Goal: Information Seeking & Learning: Learn about a topic

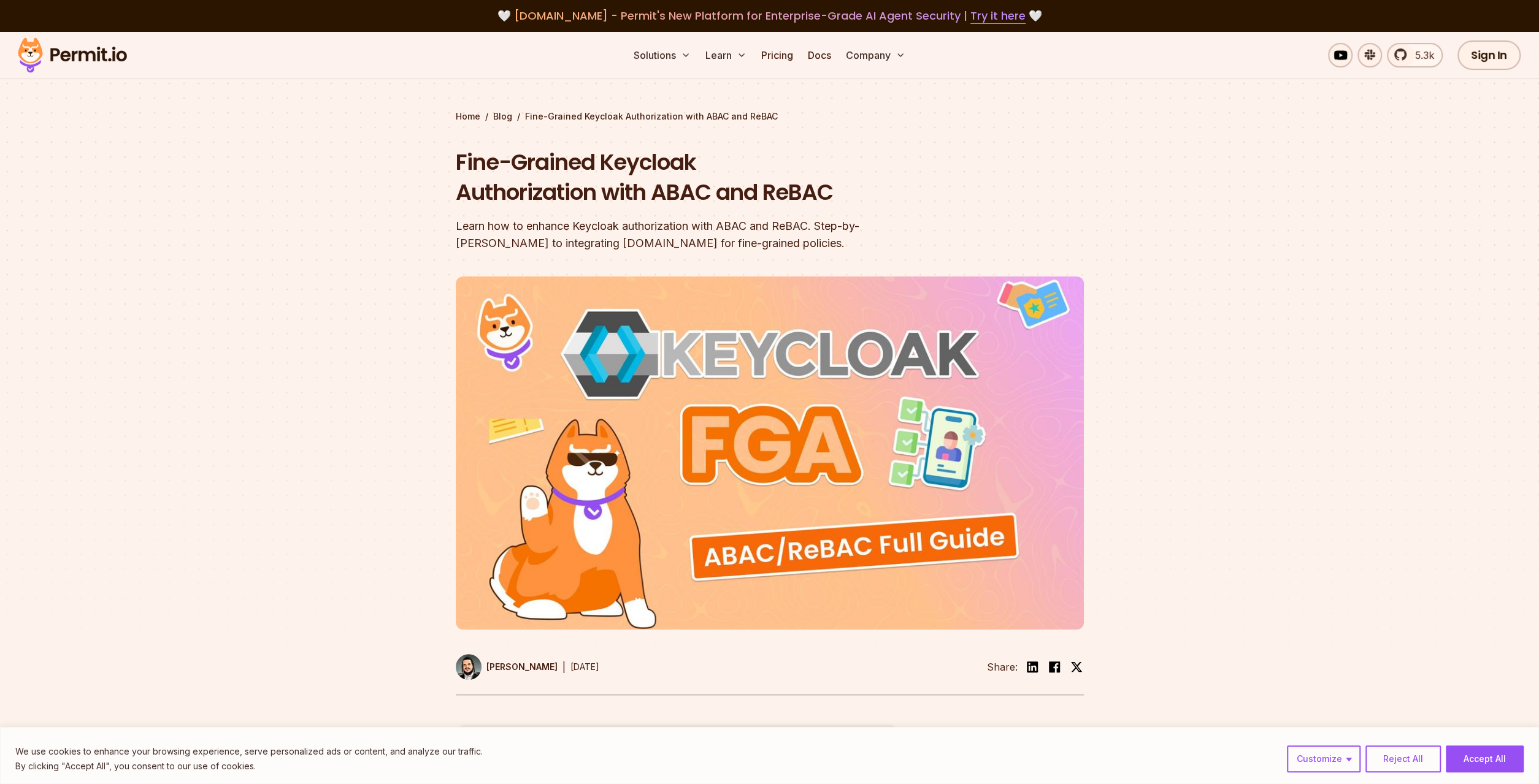
scroll to position [255, 0]
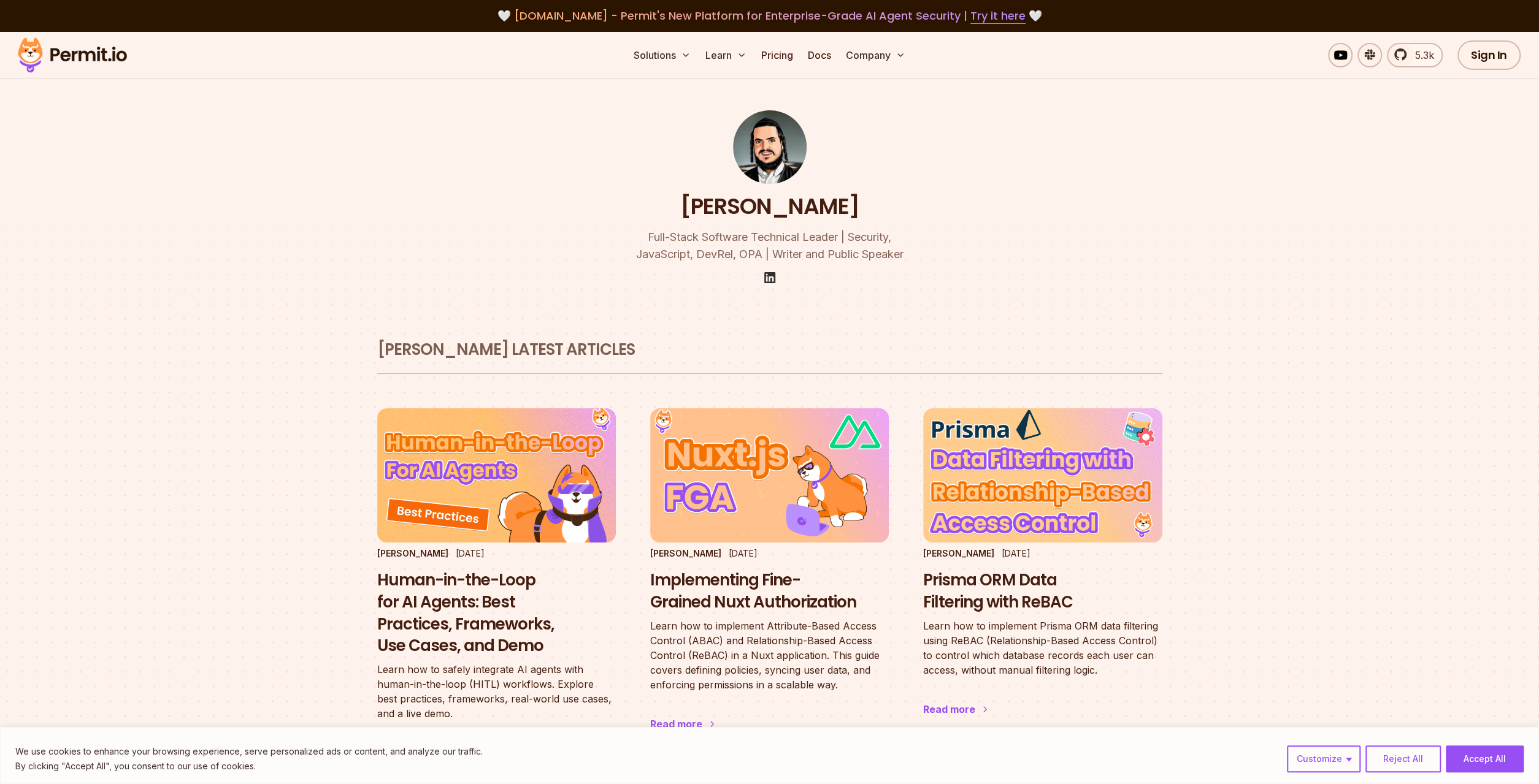
click at [768, 277] on img at bounding box center [769, 277] width 14 height 14
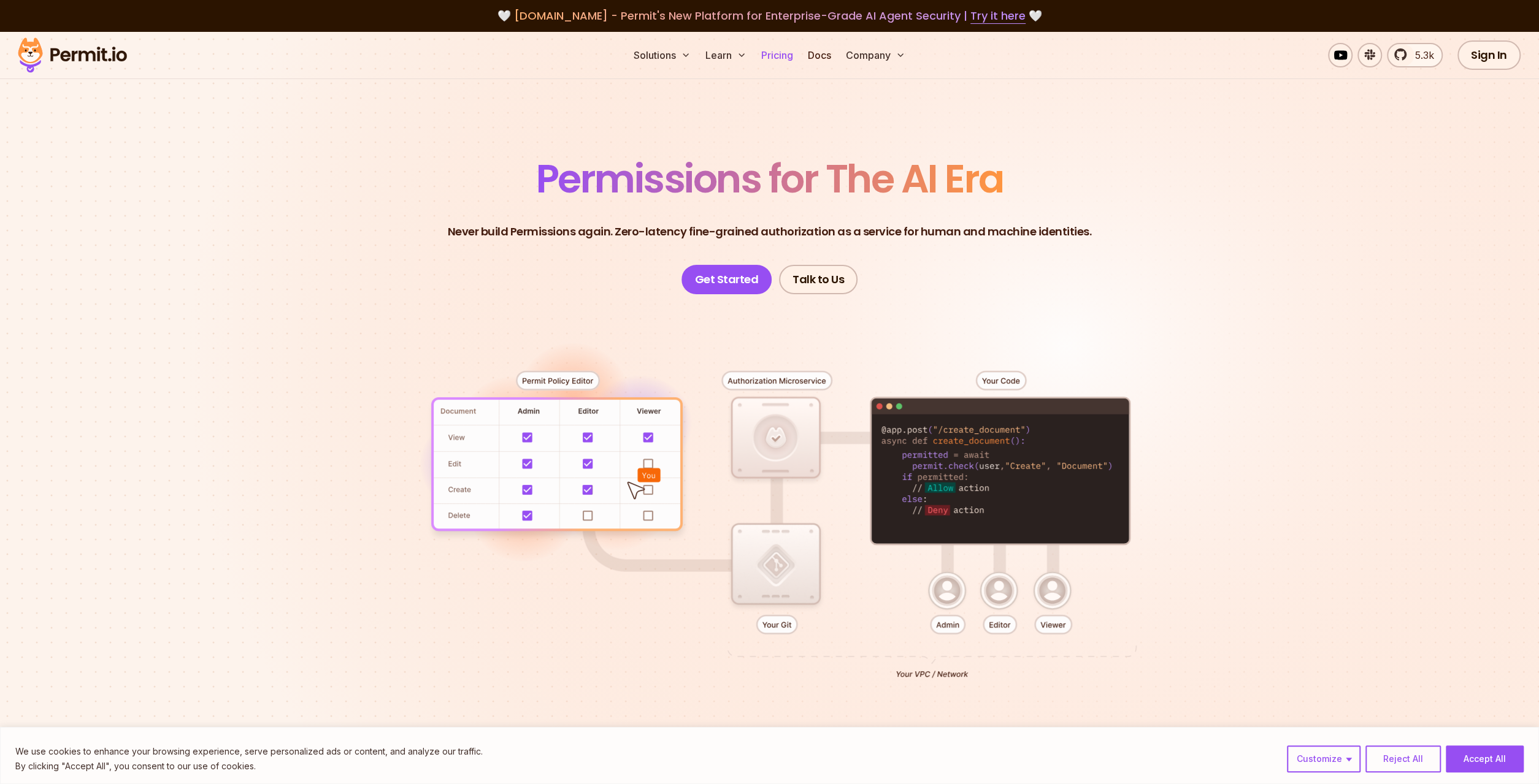
click at [786, 52] on link "Pricing" at bounding box center [777, 56] width 42 height 25
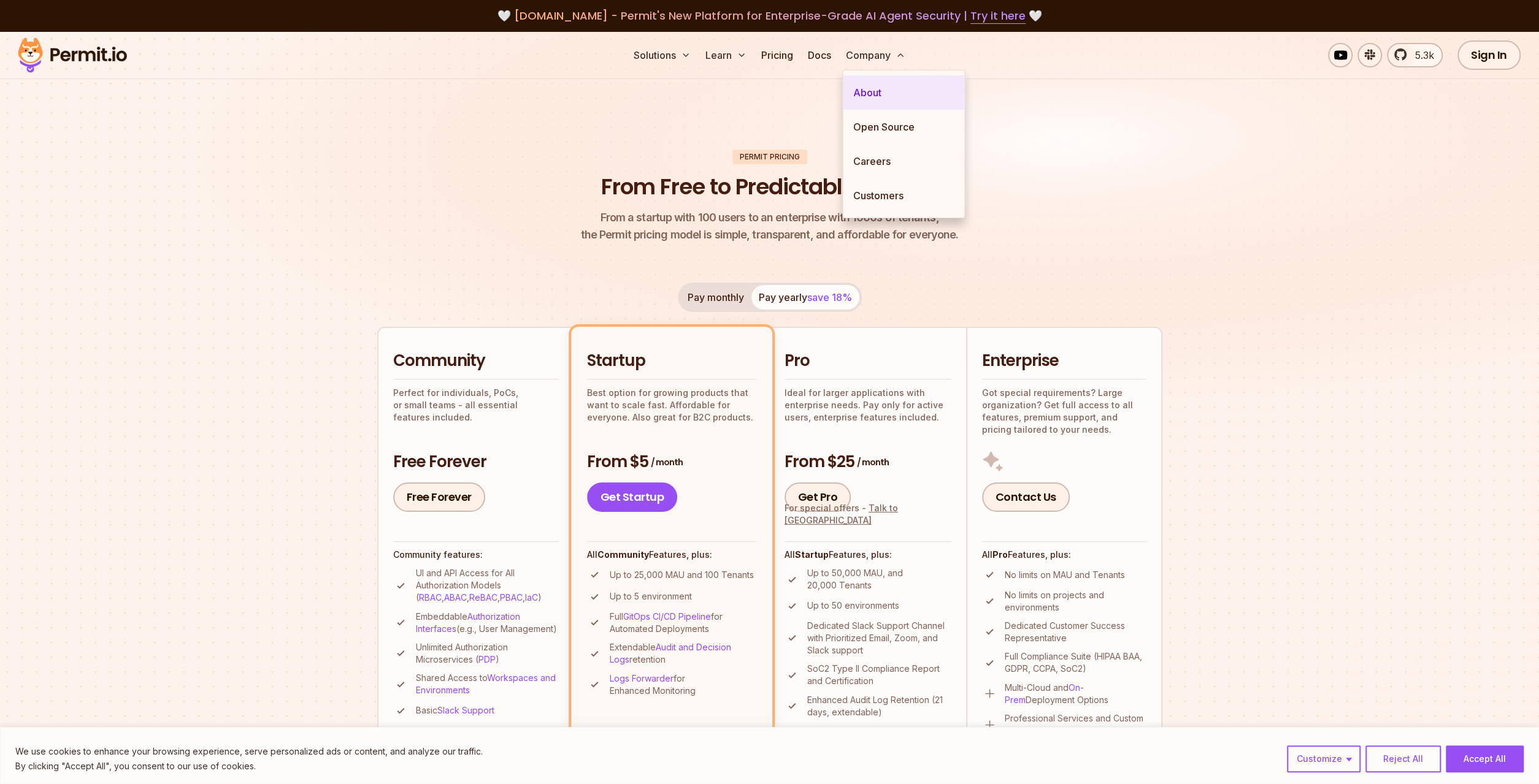
click at [863, 84] on link "About" at bounding box center [903, 93] width 122 height 34
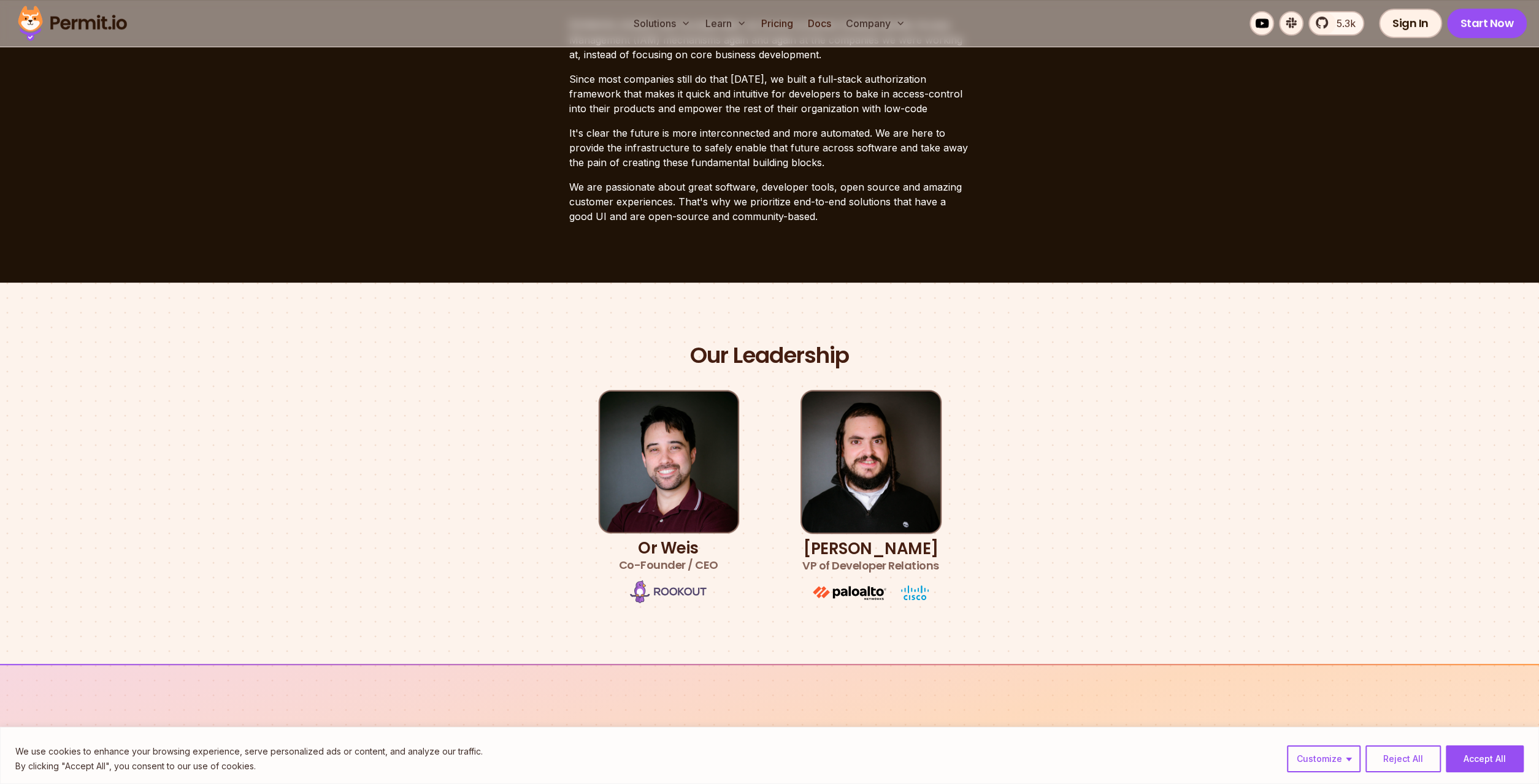
scroll to position [446, 0]
